Goal: Task Accomplishment & Management: Complete application form

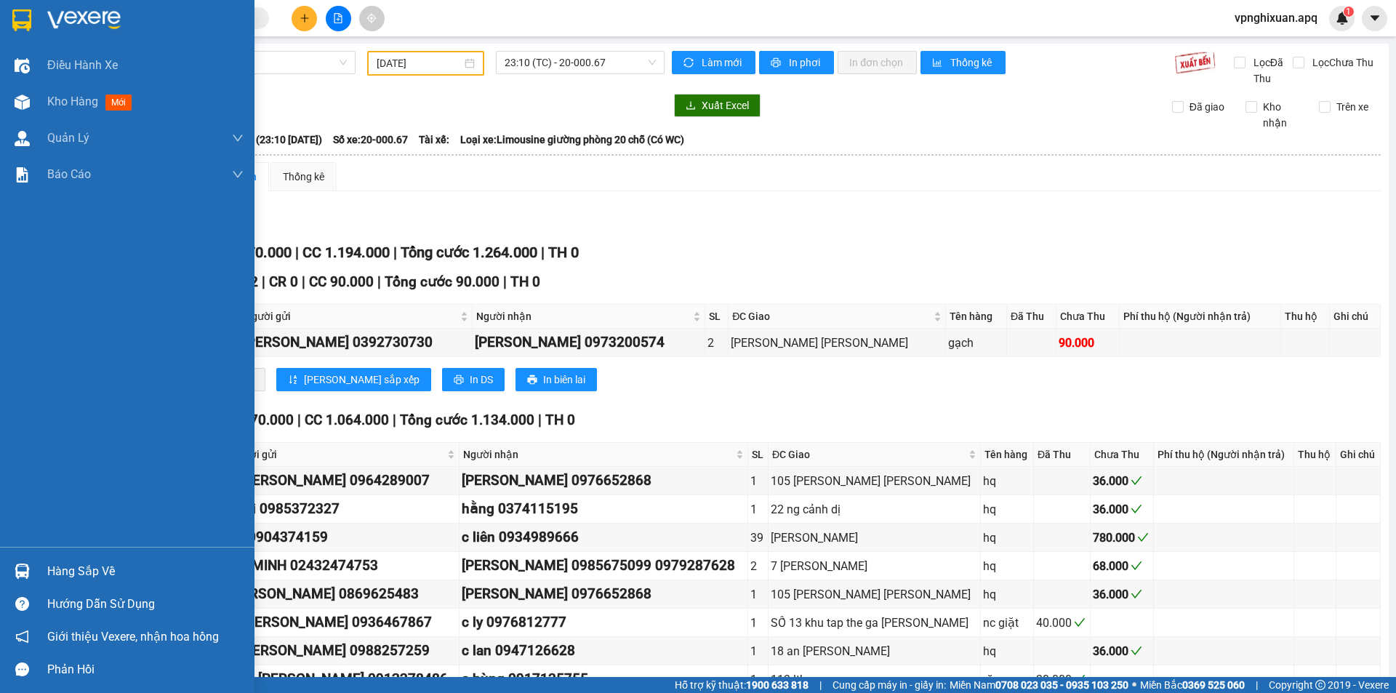
click at [55, 572] on div "Hàng sắp về" at bounding box center [145, 572] width 196 height 22
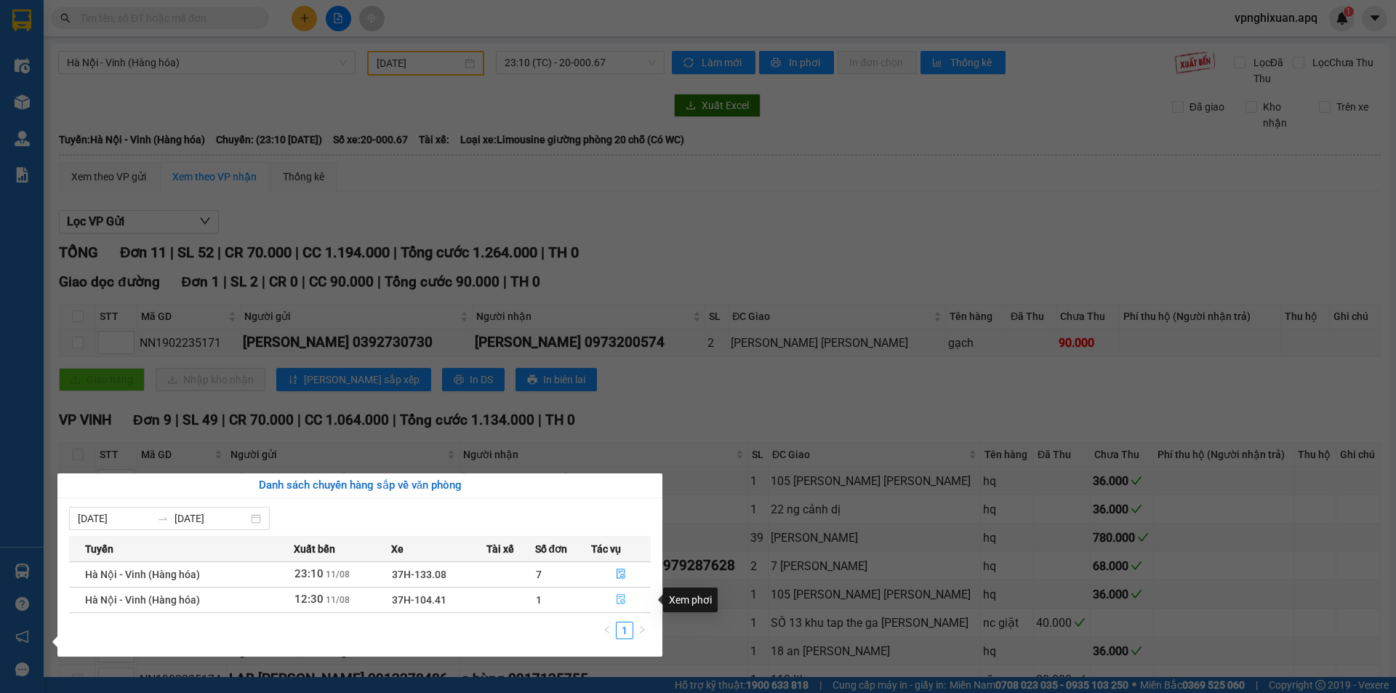
click at [621, 594] on icon "file-done" at bounding box center [621, 599] width 10 height 10
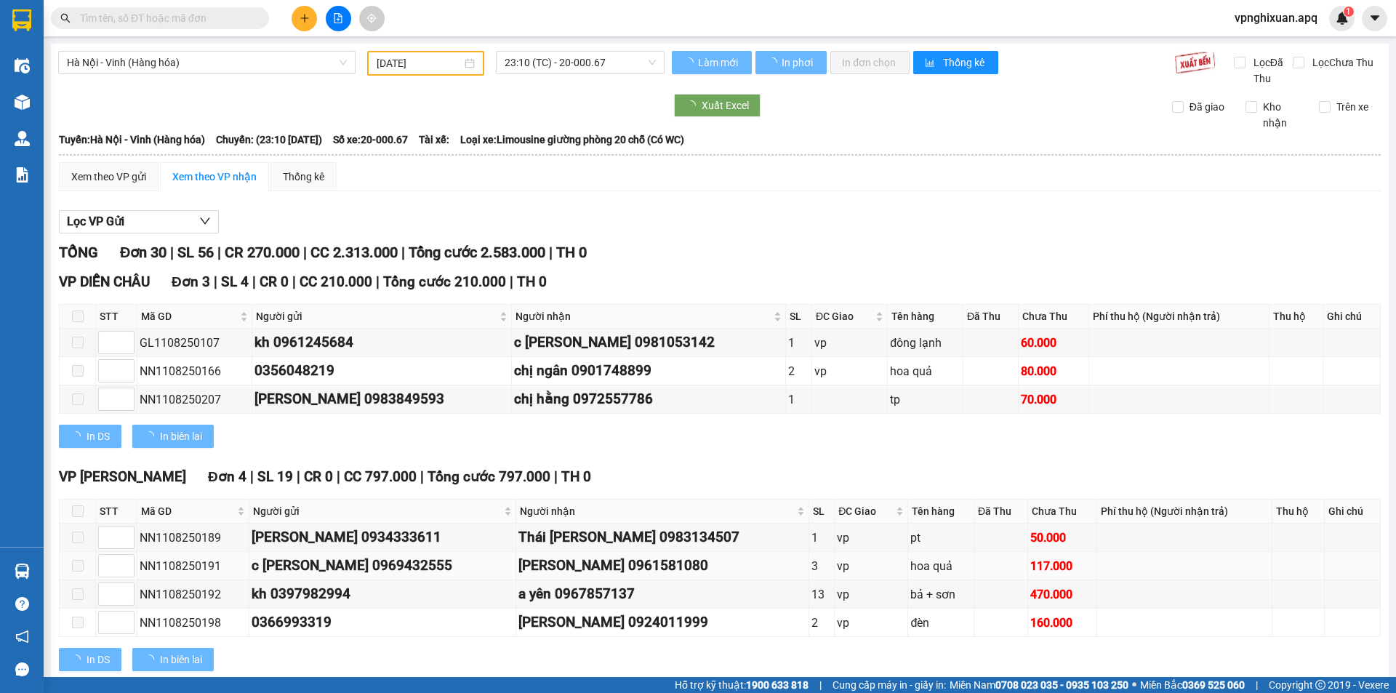
type input "[DATE]"
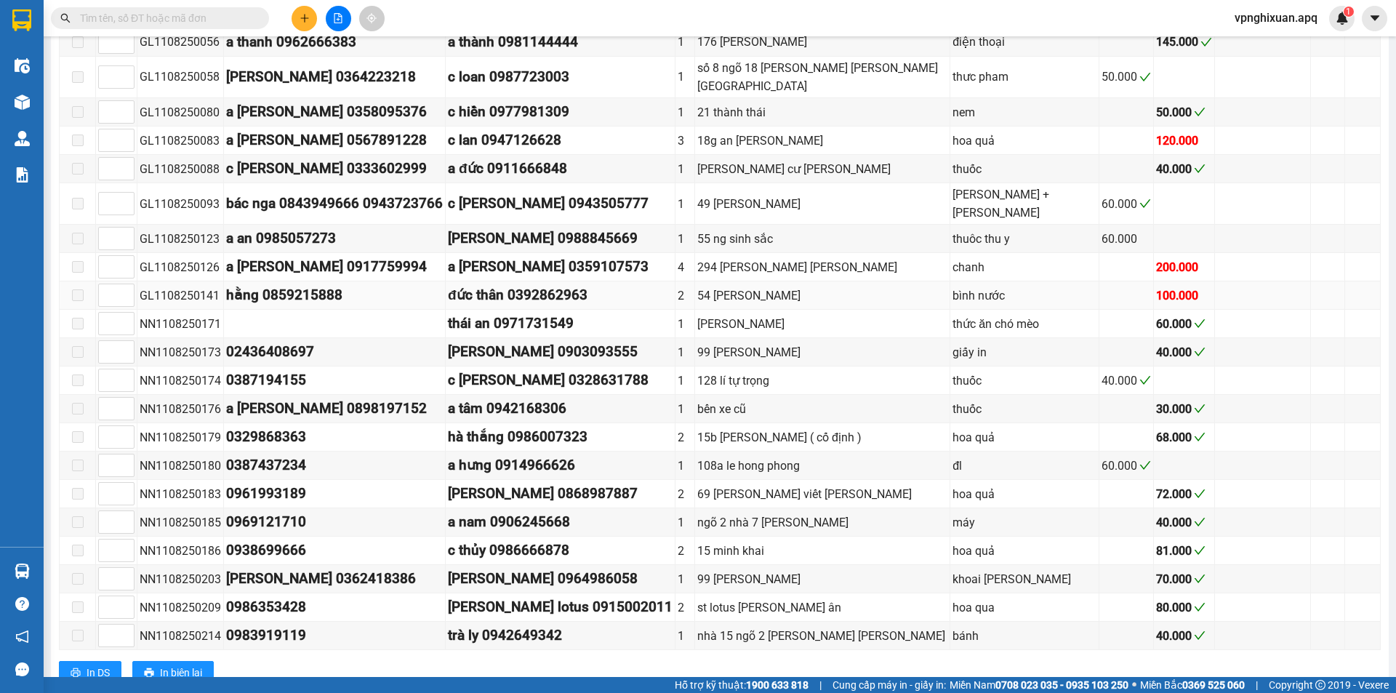
scroll to position [1017, 0]
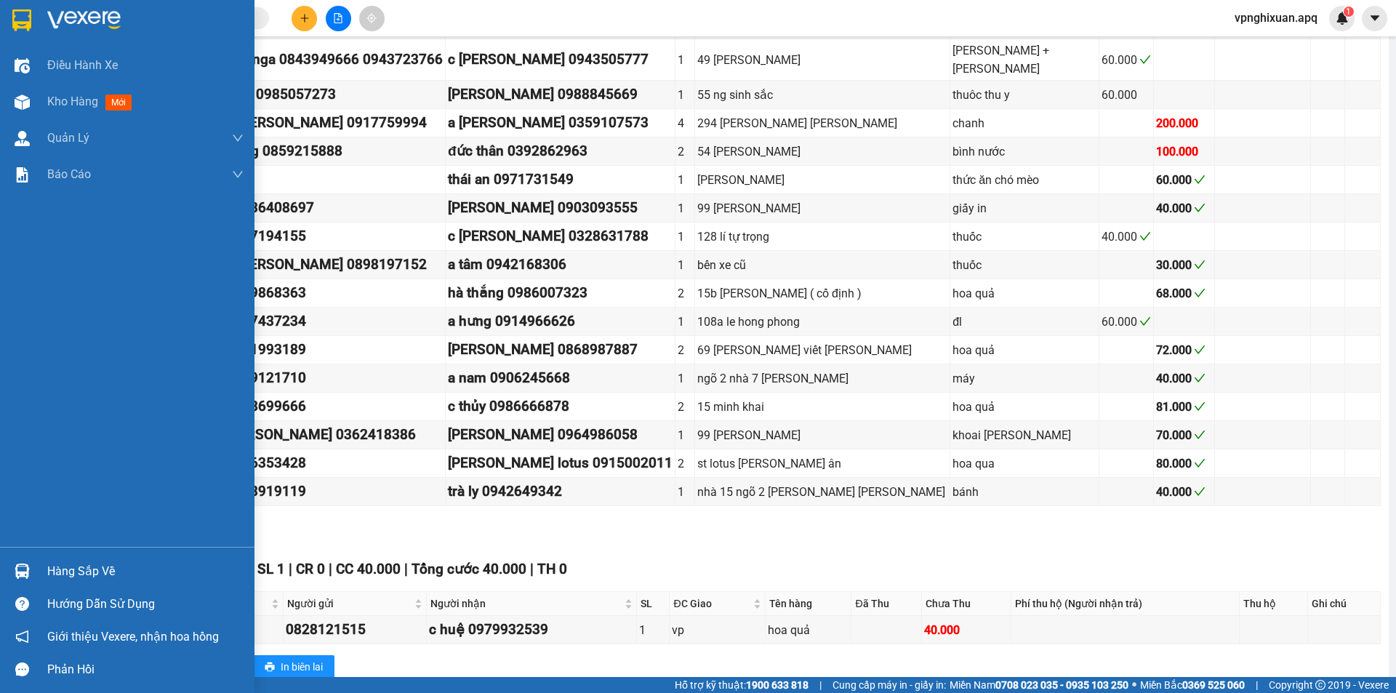
click at [84, 561] on div "Hàng sắp về" at bounding box center [145, 572] width 196 height 22
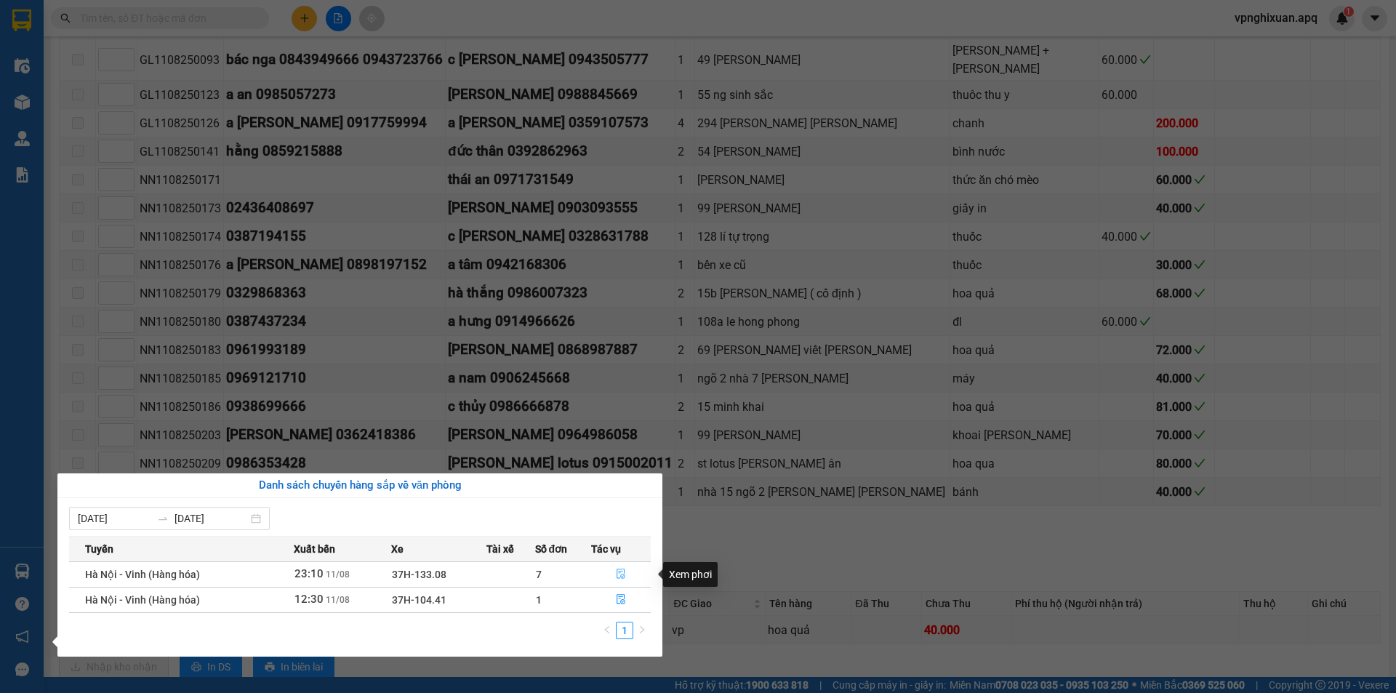
click at [630, 569] on button "button" at bounding box center [621, 574] width 58 height 23
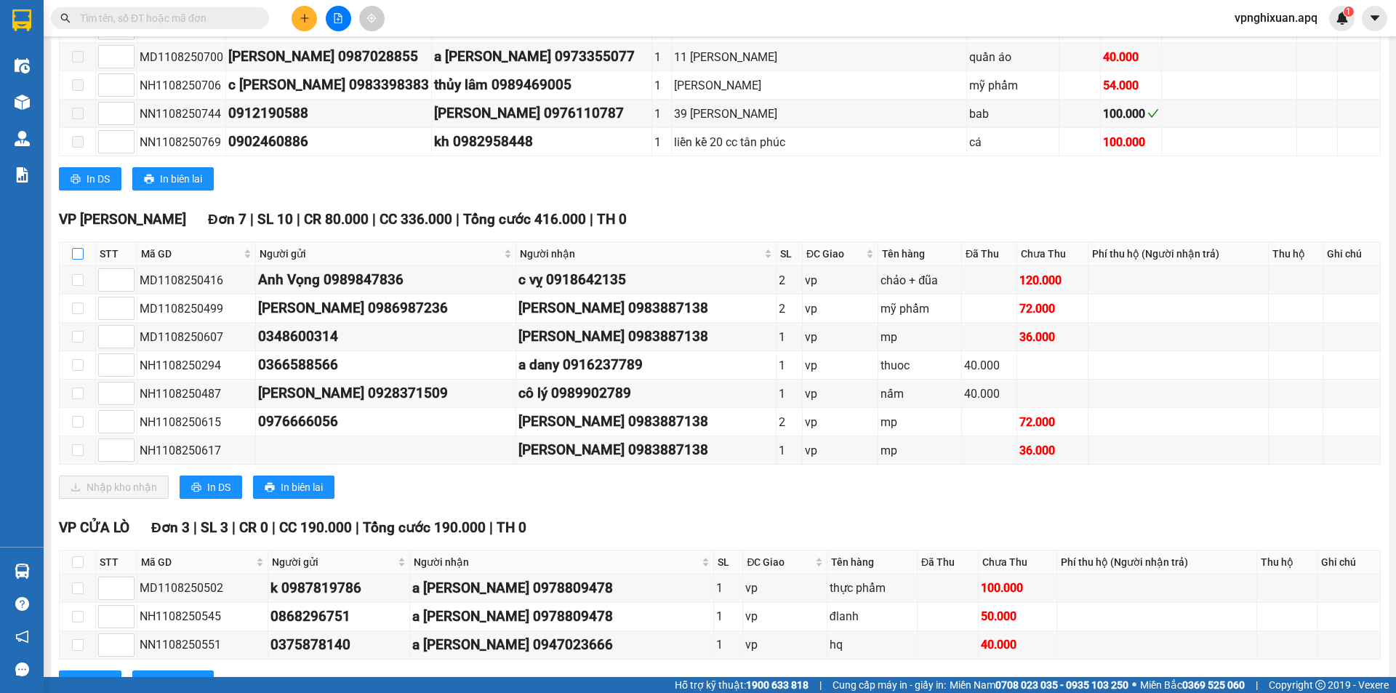
click at [81, 248] on input "checkbox" at bounding box center [78, 254] width 12 height 12
checkbox input "true"
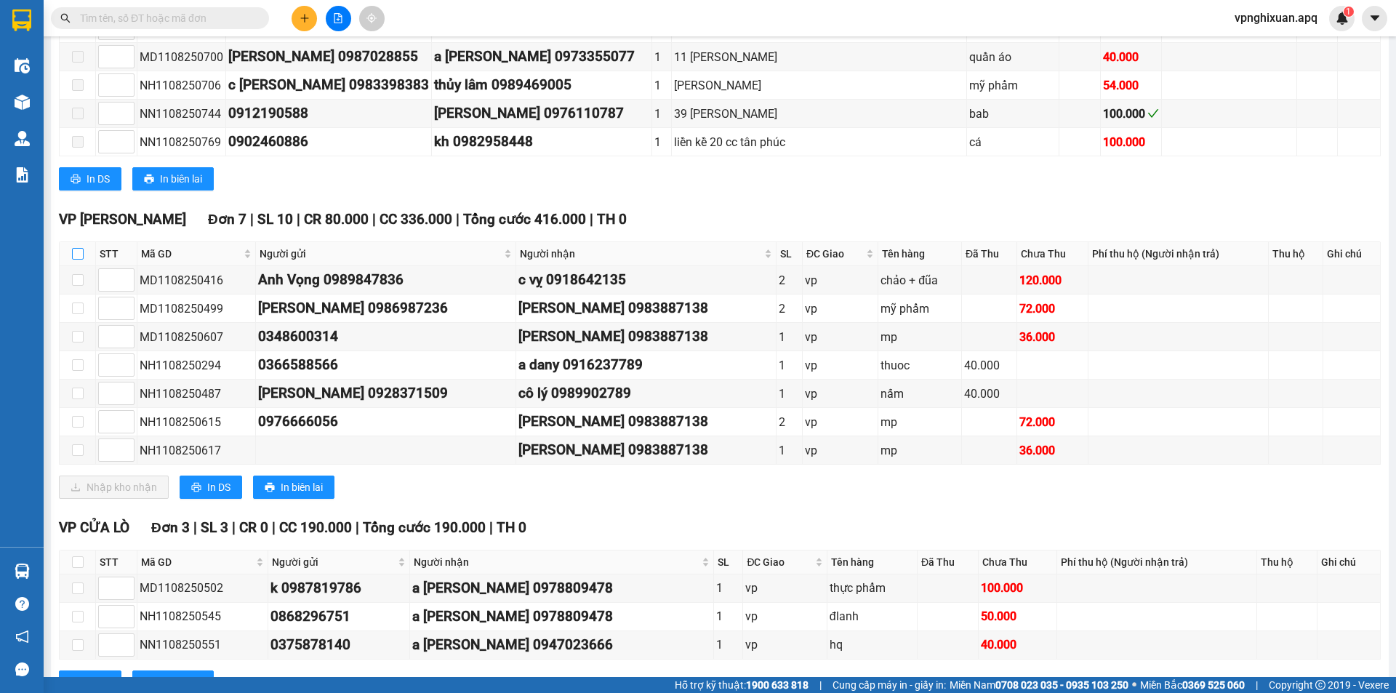
checkbox input "true"
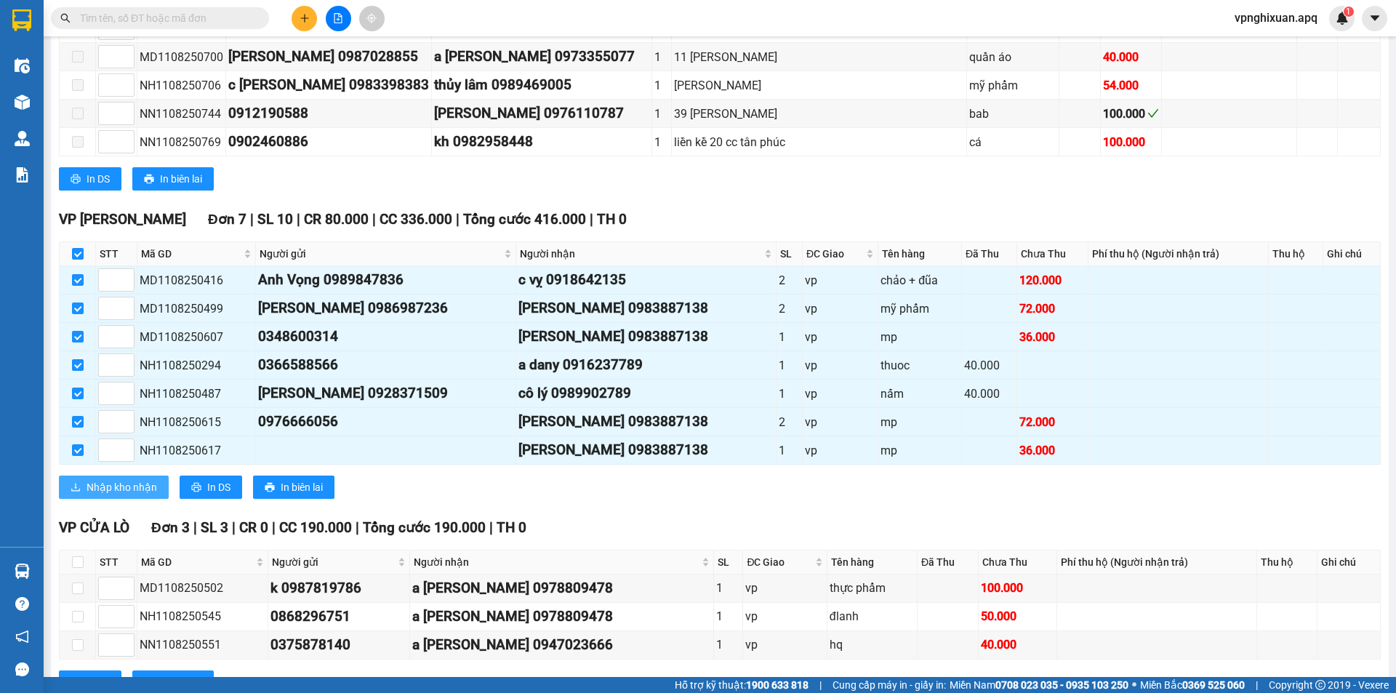
click at [111, 479] on span "Nhập kho nhận" at bounding box center [122, 487] width 71 height 16
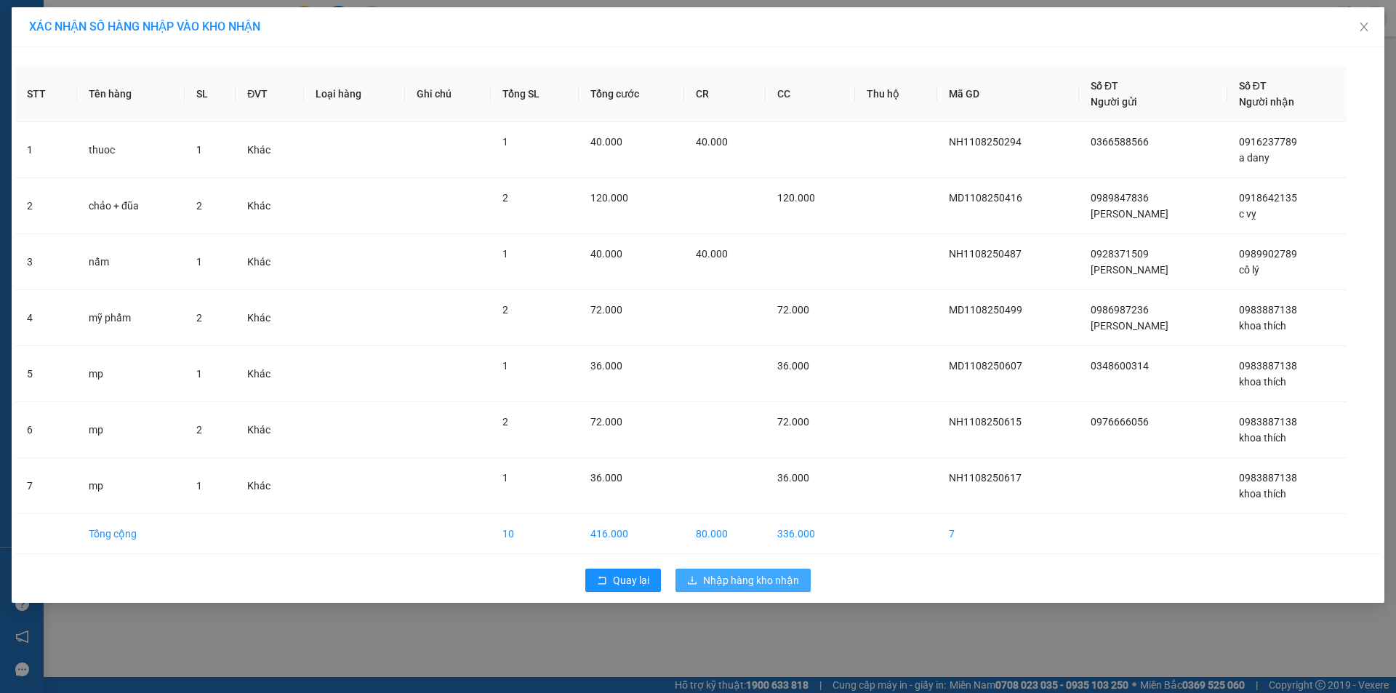
click at [740, 580] on span "Nhập hàng kho nhận" at bounding box center [751, 580] width 96 height 16
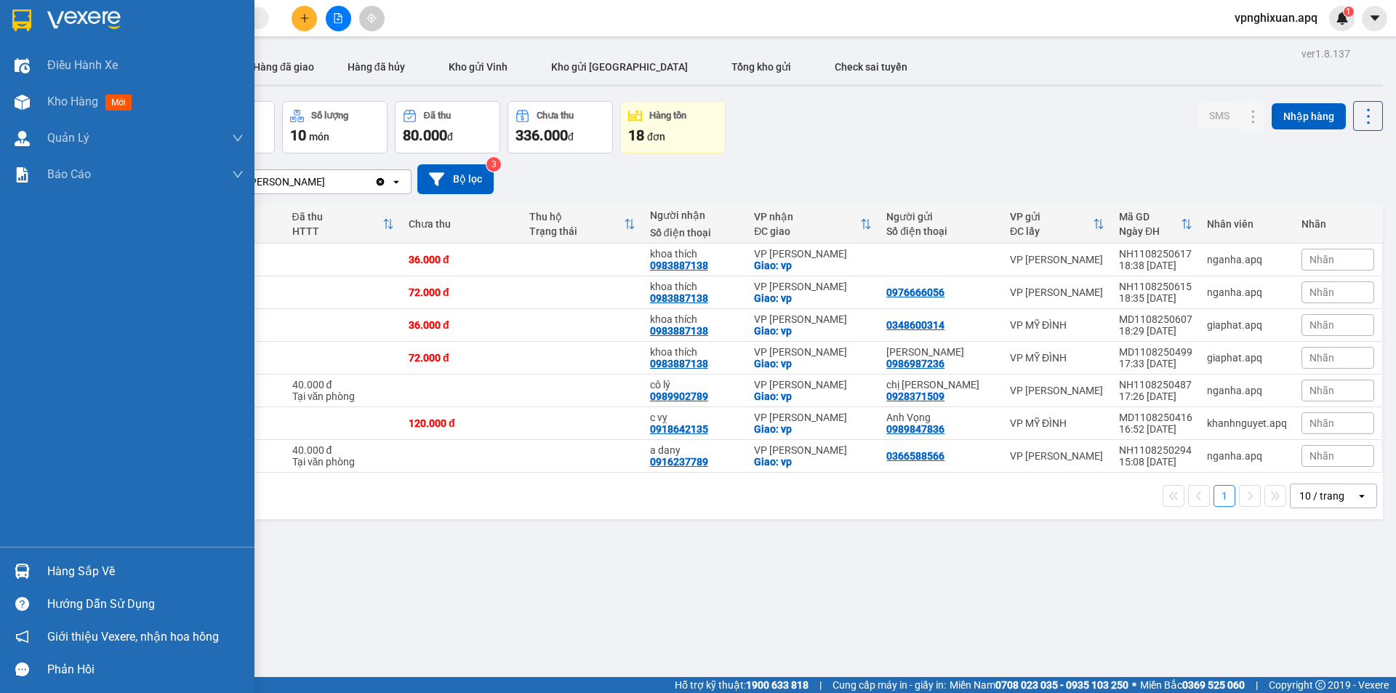
drag, startPoint x: 84, startPoint y: 568, endPoint x: 93, endPoint y: 568, distance: 9.5
click at [90, 568] on div "Hàng sắp về" at bounding box center [145, 572] width 196 height 22
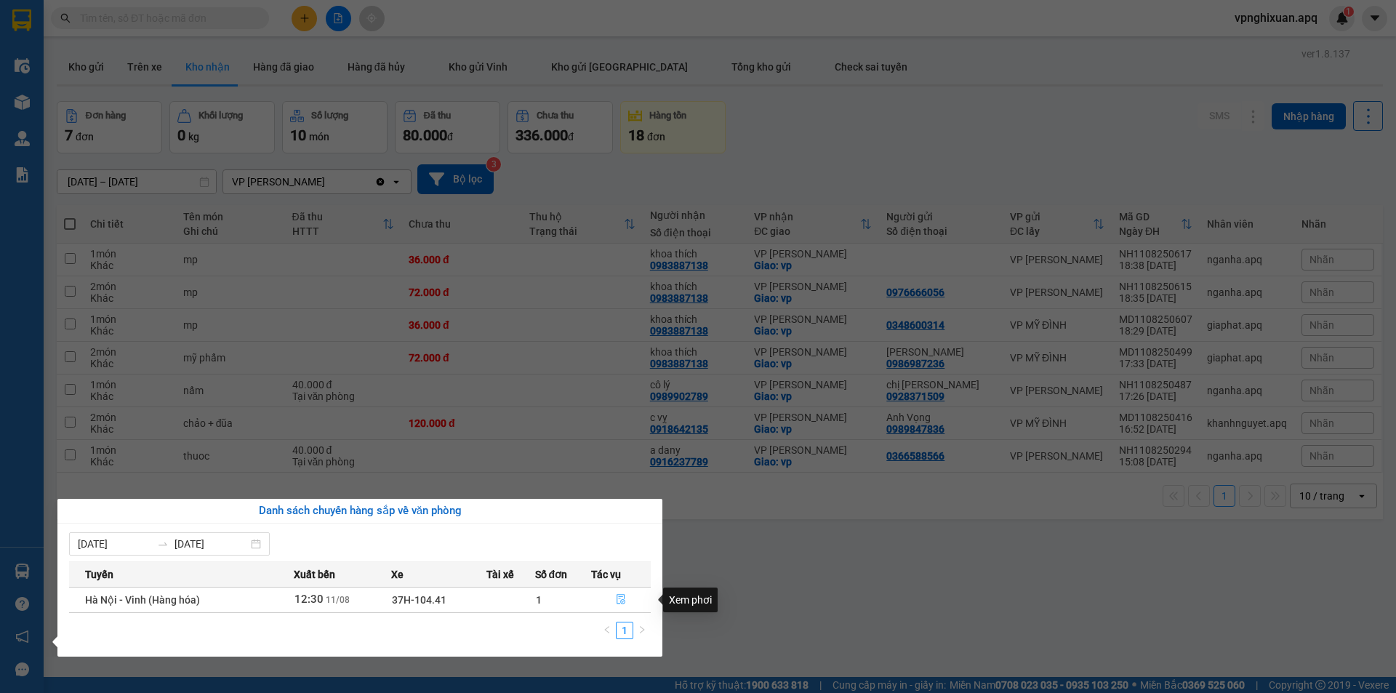
click at [622, 602] on icon "file-done" at bounding box center [621, 599] width 10 height 10
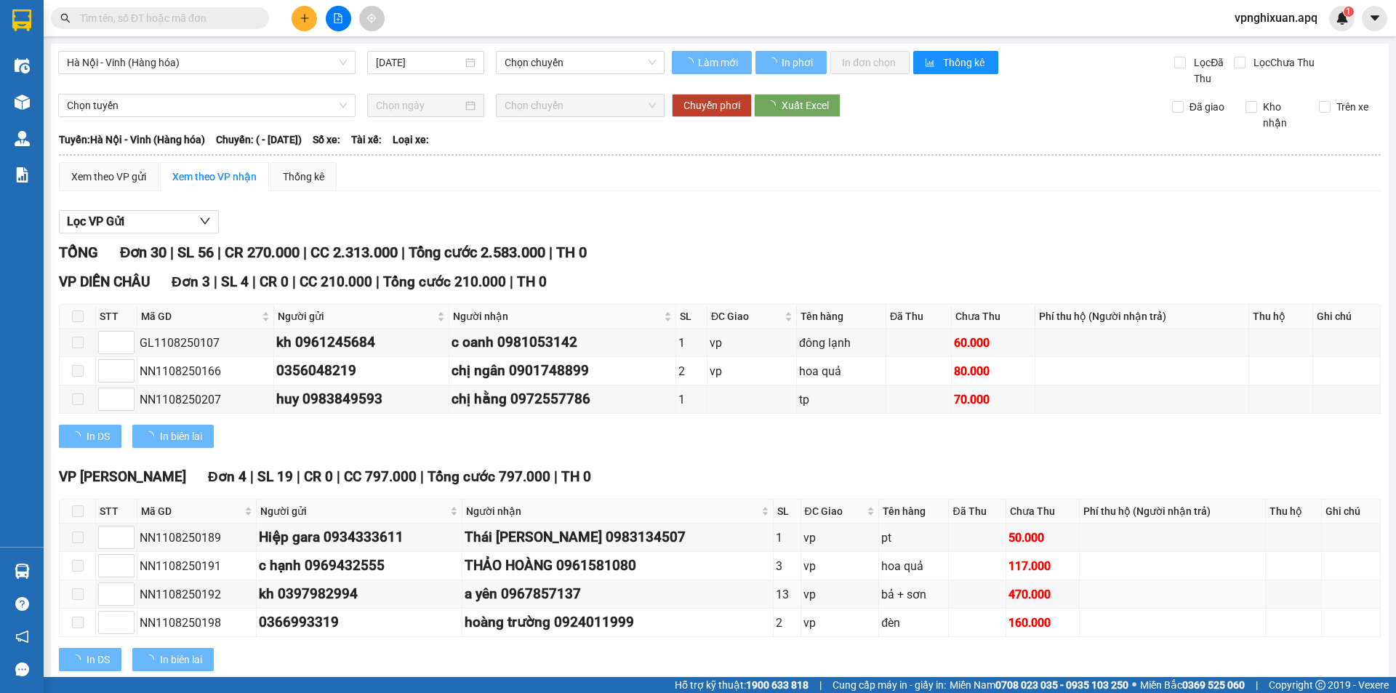
type input "[DATE]"
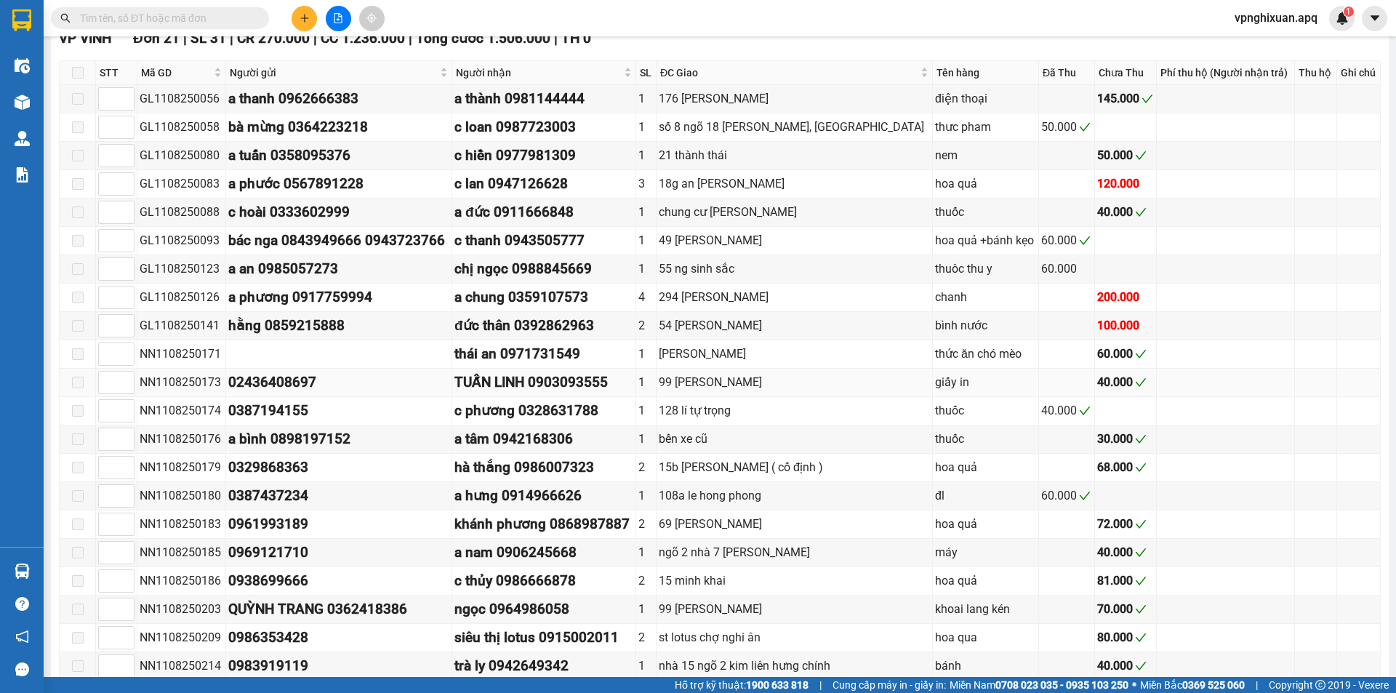
scroll to position [1017, 0]
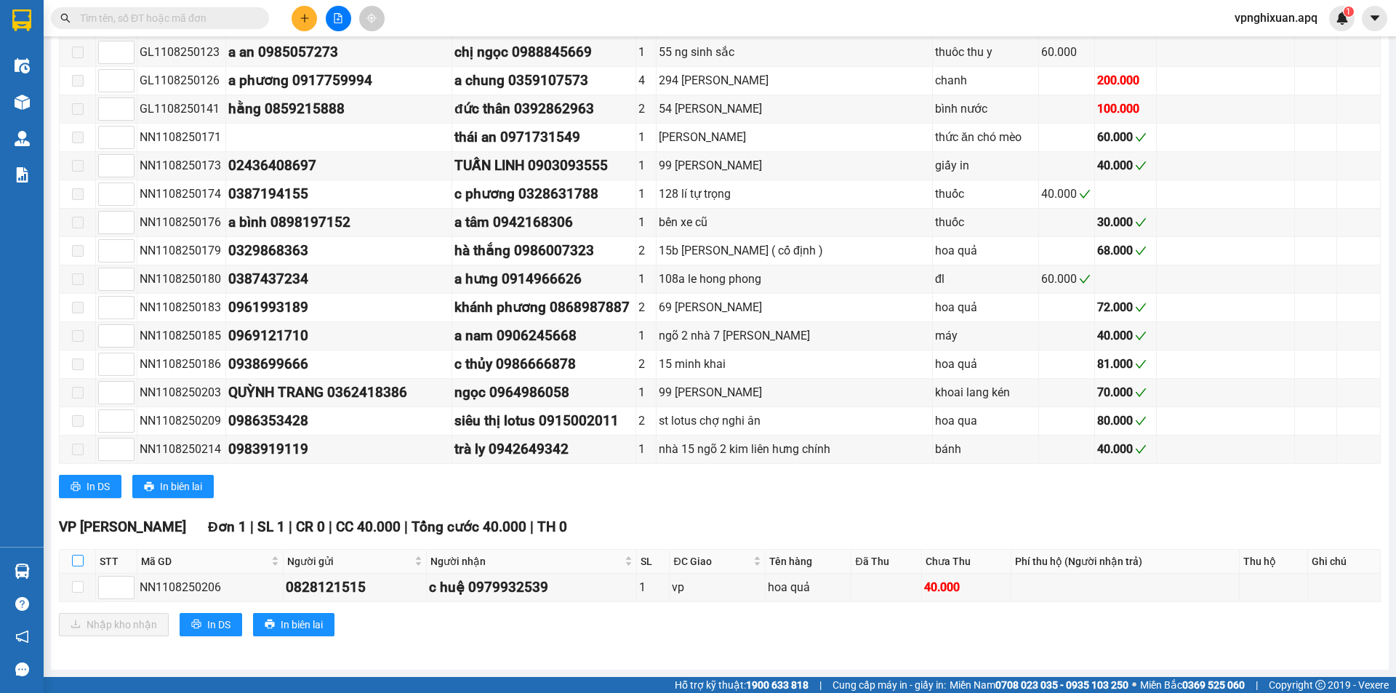
click at [76, 558] on input "checkbox" at bounding box center [78, 561] width 12 height 12
checkbox input "true"
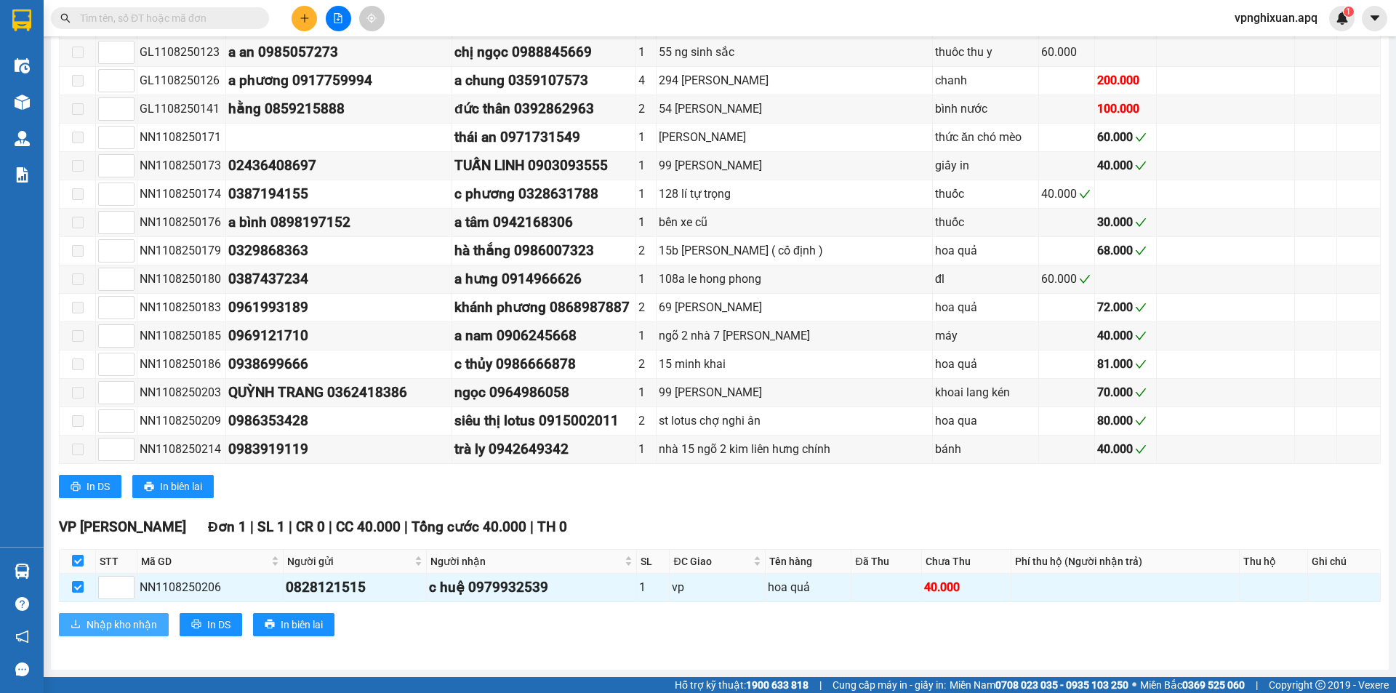
click at [101, 620] on span "Nhập kho nhận" at bounding box center [122, 625] width 71 height 16
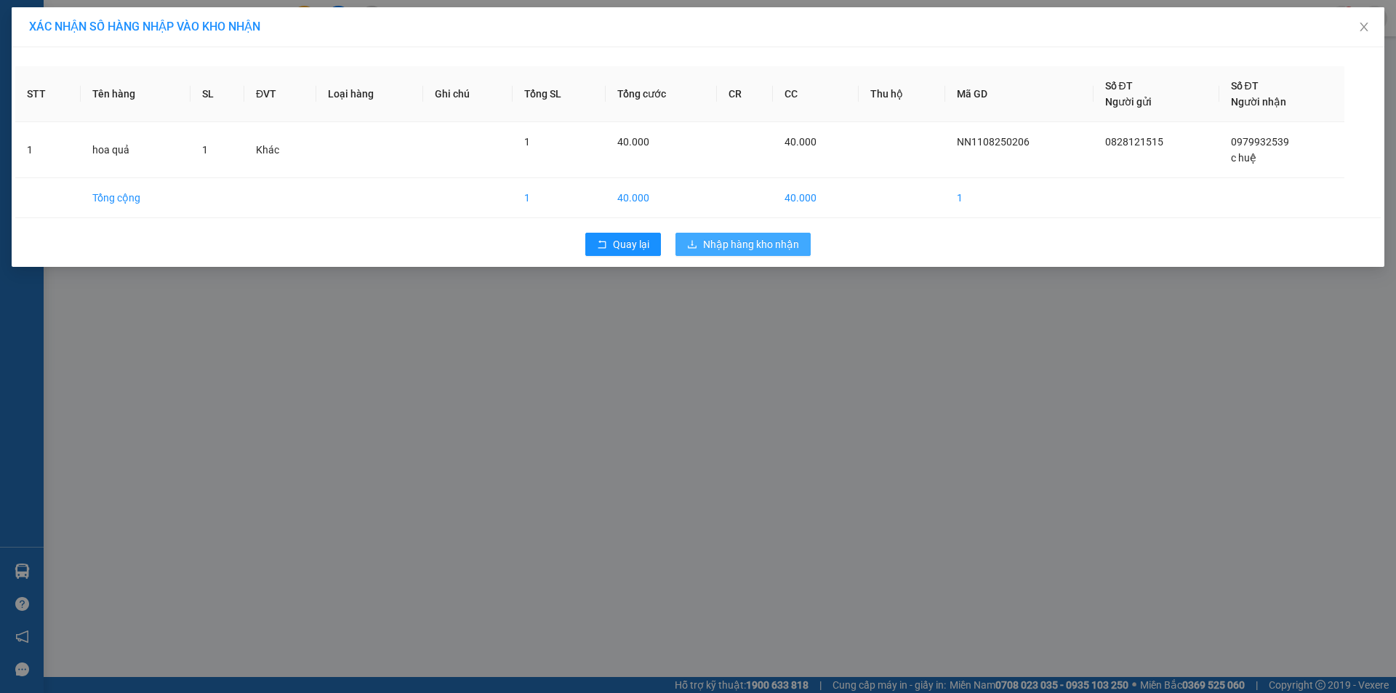
click at [741, 248] on span "Nhập hàng kho nhận" at bounding box center [751, 244] width 96 height 16
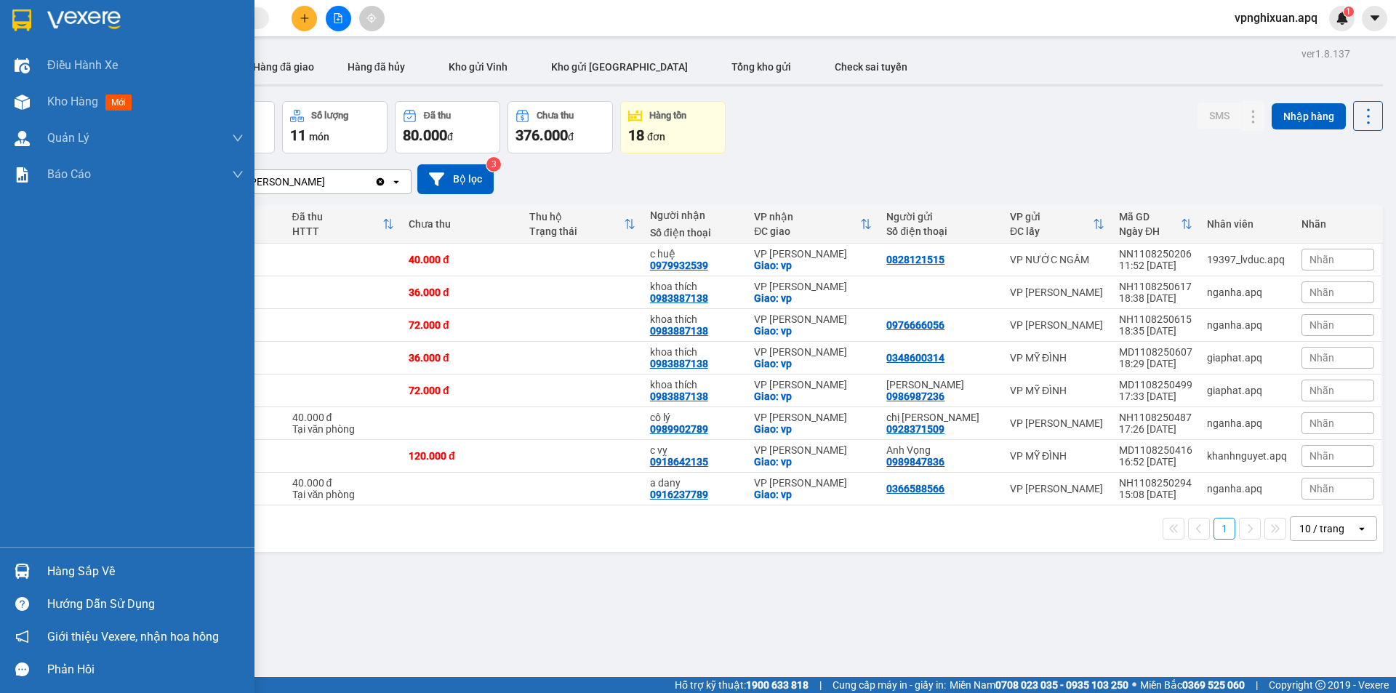
click at [57, 570] on div "Hàng sắp về" at bounding box center [145, 572] width 196 height 22
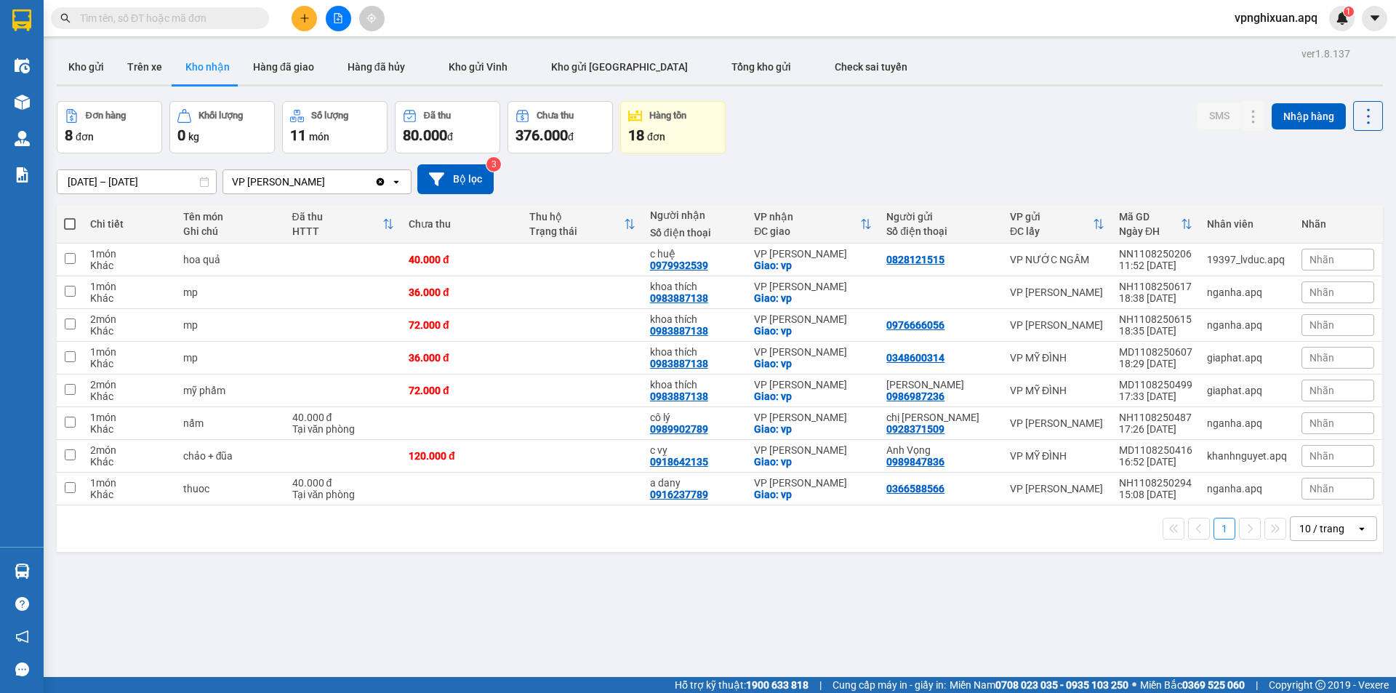
click at [843, 630] on section "Kết quả tìm kiếm ( 0 ) Bộ lọc No Data vpnghixuan.apq 1 Điều hành xe Kho hàng mớ…" at bounding box center [698, 346] width 1396 height 693
click at [1219, 421] on icon at bounding box center [1224, 423] width 10 height 10
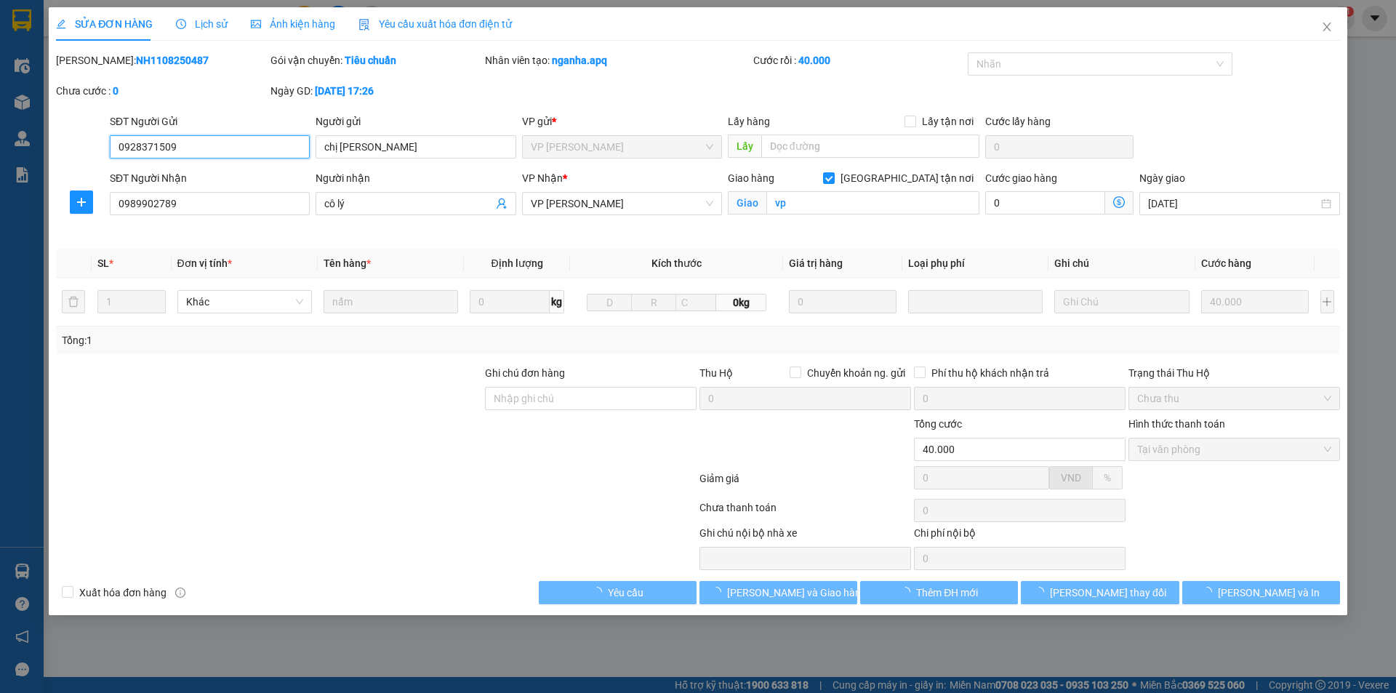
type input "0928371509"
type input "chị [PERSON_NAME]"
type input "0989902789"
type input "cô lý"
checkbox input "true"
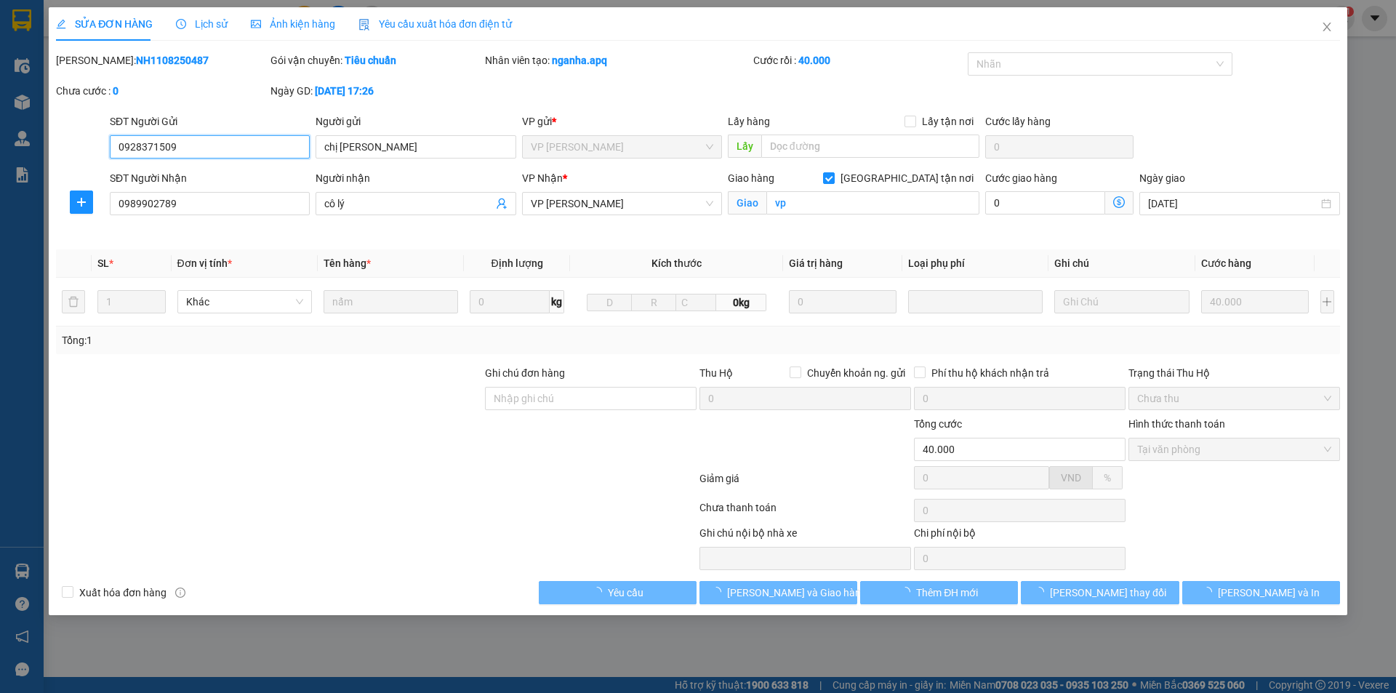
type input "vp"
type input "40.000"
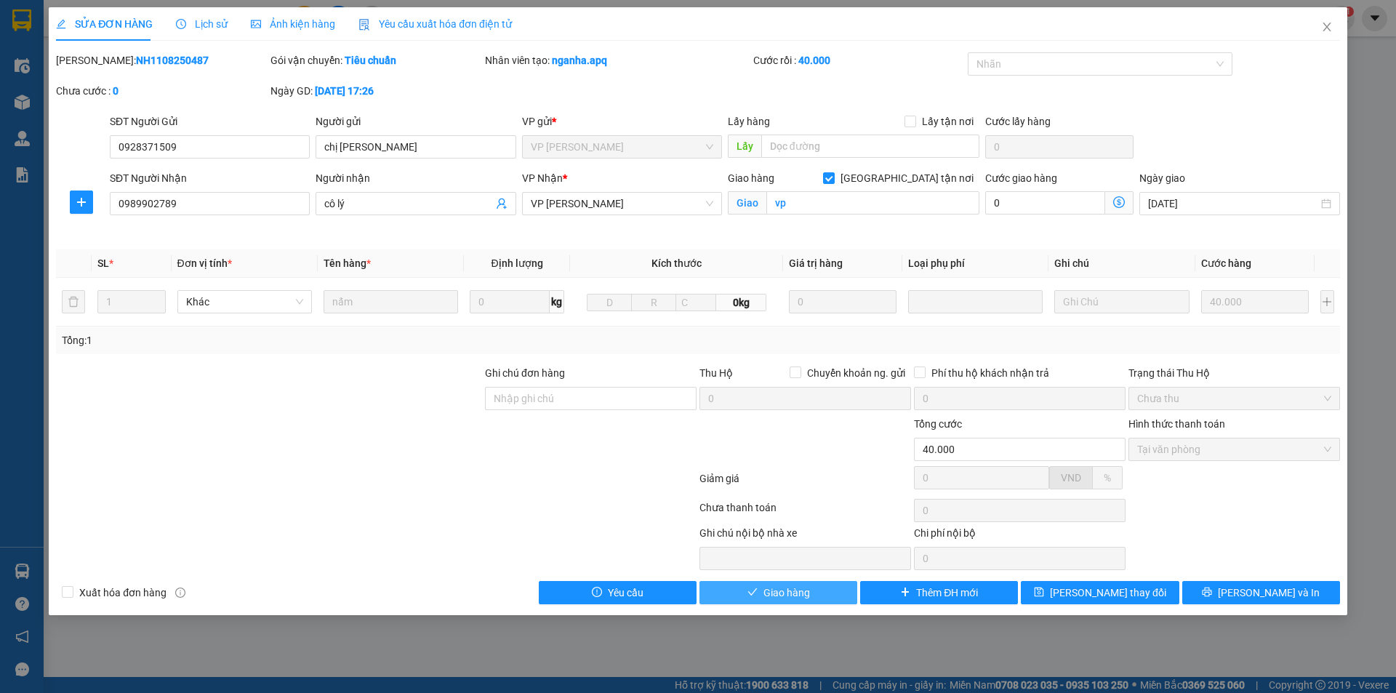
click at [785, 587] on span "Giao hàng" at bounding box center [787, 593] width 47 height 16
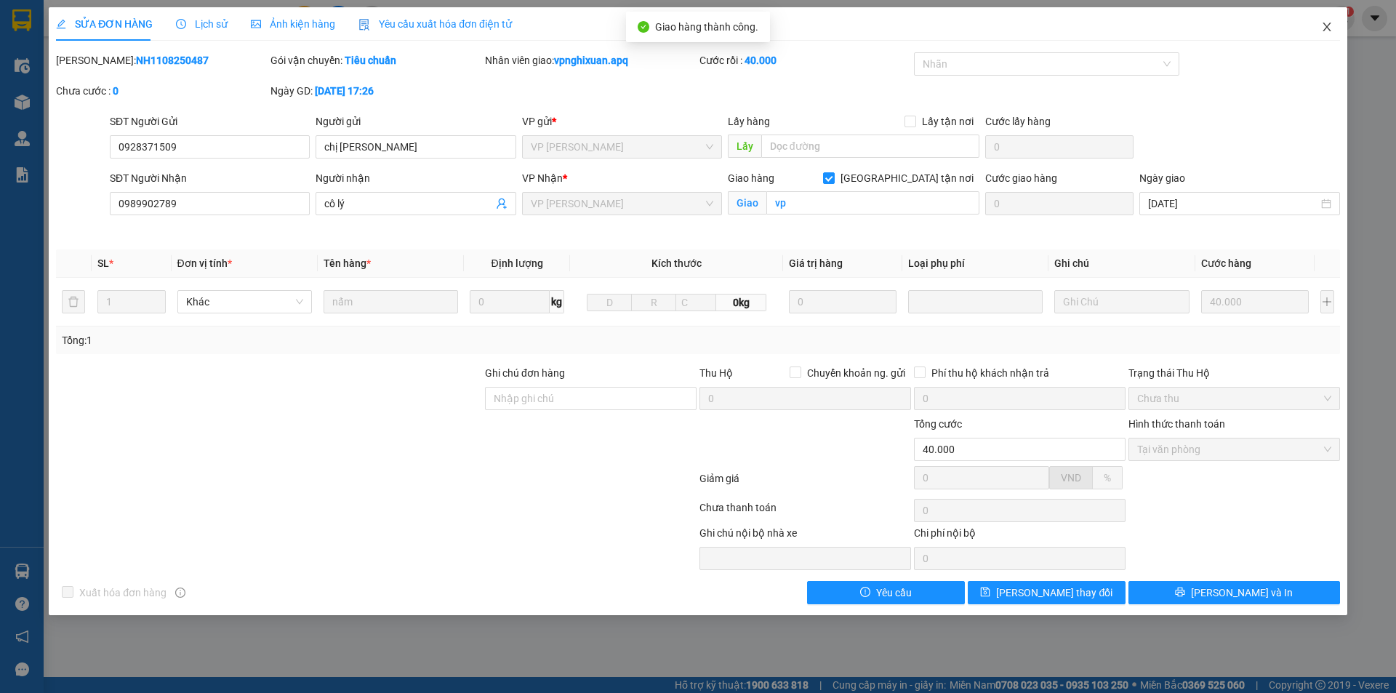
click at [1324, 29] on icon "close" at bounding box center [1327, 27] width 12 height 12
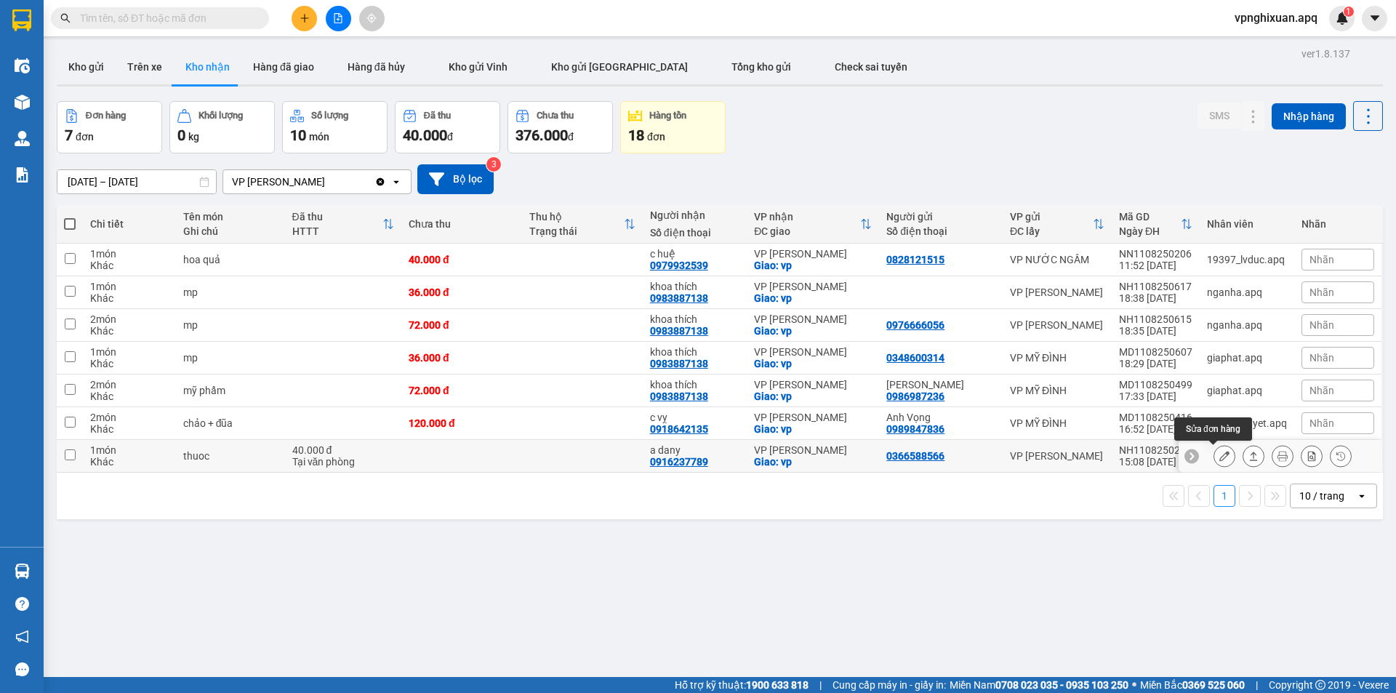
click at [1219, 456] on icon at bounding box center [1224, 456] width 10 height 10
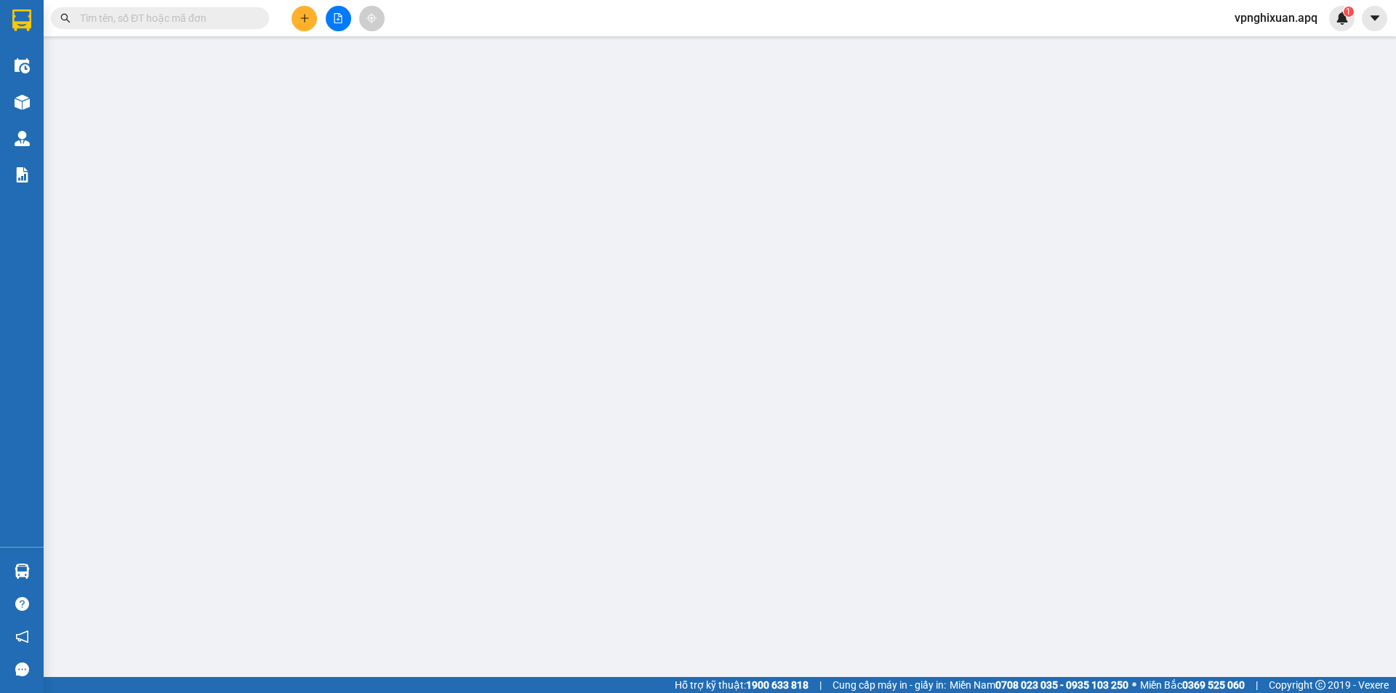
type input "0366588566"
type input "0916237789"
type input "a dany"
checkbox input "true"
type input "vp"
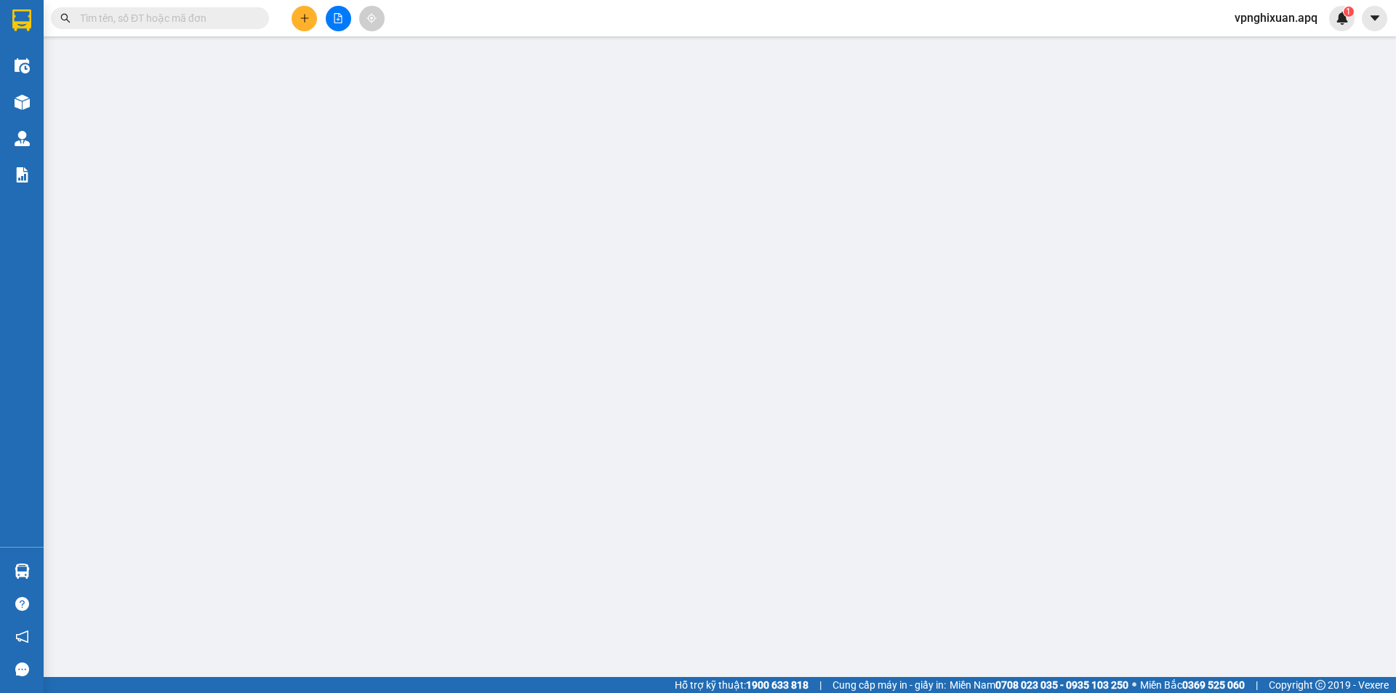
type input "40.000"
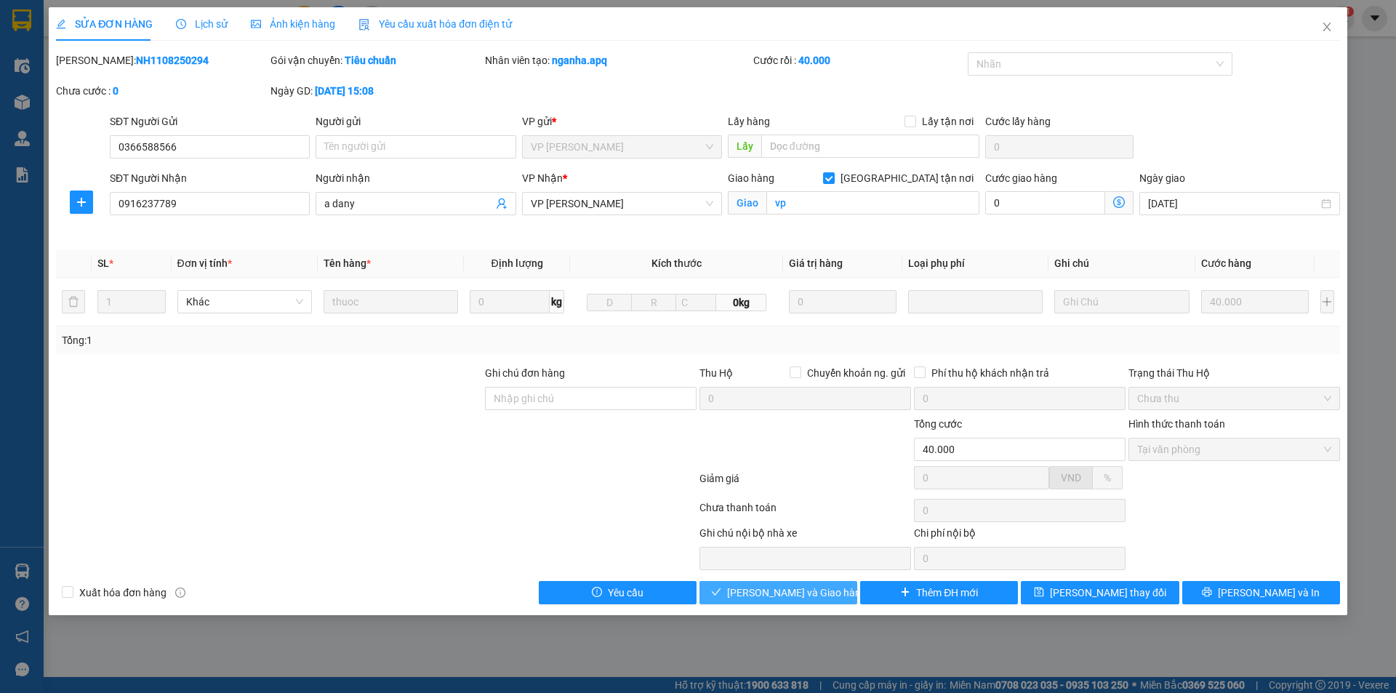
click at [785, 585] on span "[PERSON_NAME] và Giao hàng" at bounding box center [797, 593] width 140 height 16
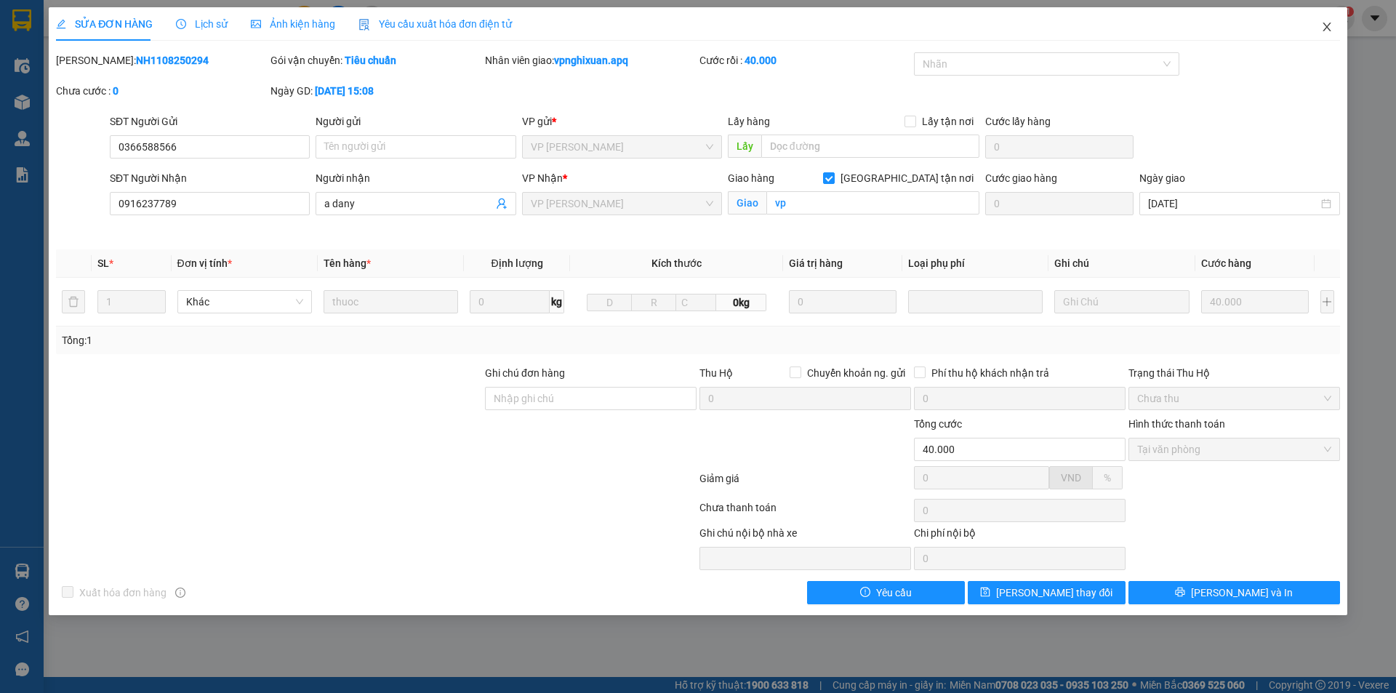
click at [1323, 27] on icon "close" at bounding box center [1327, 27] width 12 height 12
